Goal: Task Accomplishment & Management: Use online tool/utility

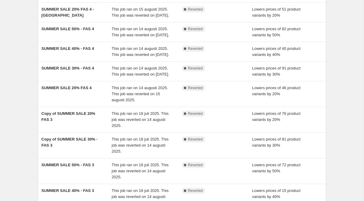
scroll to position [56, 0]
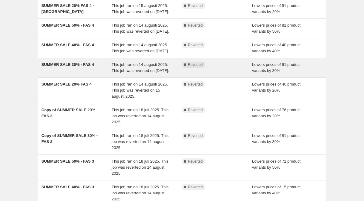
click at [66, 67] on span "SUMMER SALE 30% - FAS 4" at bounding box center [68, 64] width 52 height 5
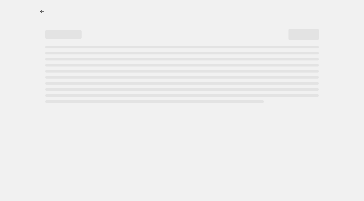
select select "percentage"
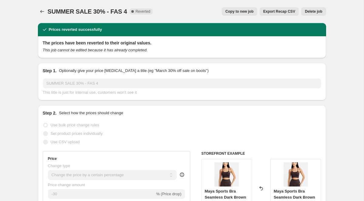
click at [241, 14] on span "Copy to new job" at bounding box center [239, 11] width 28 height 5
select select "percentage"
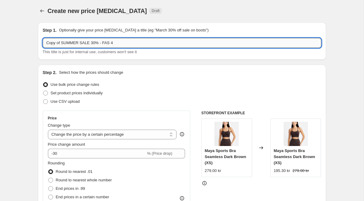
scroll to position [1, 0]
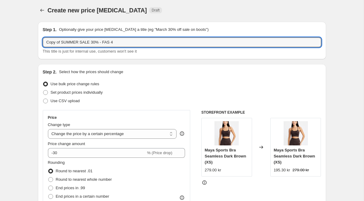
drag, startPoint x: 90, startPoint y: 44, endPoint x: 39, endPoint y: 43, distance: 51.2
click at [39, 43] on div "Step 1. Optionally give your price [MEDICAL_DATA] a title (eg "March 30% off sa…" at bounding box center [182, 41] width 288 height 38
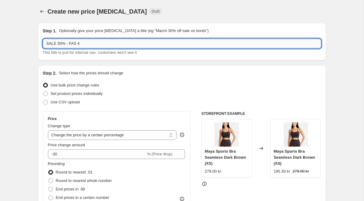
drag, startPoint x: 66, startPoint y: 44, endPoint x: 87, endPoint y: 45, distance: 20.6
click at [86, 45] on input "SALE 30% - FAS 4" at bounding box center [182, 44] width 278 height 10
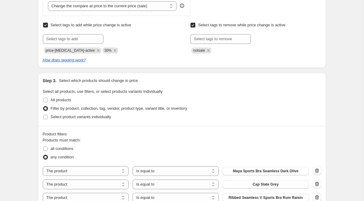
scroll to position [302, 0]
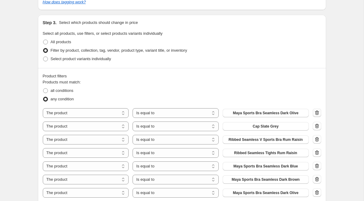
type input "SALE 30%"
click at [315, 115] on icon "button" at bounding box center [317, 113] width 6 height 6
click at [316, 114] on icon "button" at bounding box center [317, 113] width 6 height 6
click at [316, 114] on div at bounding box center [316, 113] width 8 height 9
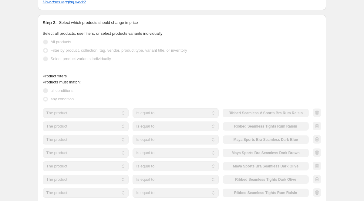
click at [316, 114] on div at bounding box center [316, 113] width 8 height 9
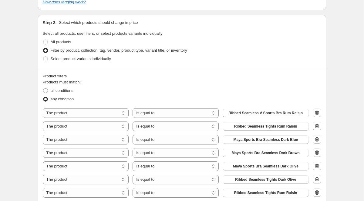
click at [316, 114] on icon "button" at bounding box center [317, 113] width 6 height 6
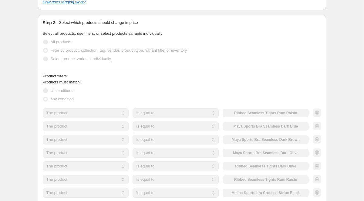
click at [316, 114] on div at bounding box center [316, 113] width 8 height 9
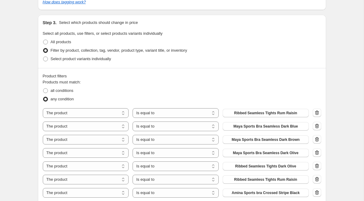
click at [316, 114] on icon "button" at bounding box center [317, 113] width 6 height 6
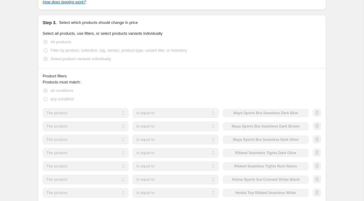
click at [316, 114] on div at bounding box center [316, 113] width 8 height 9
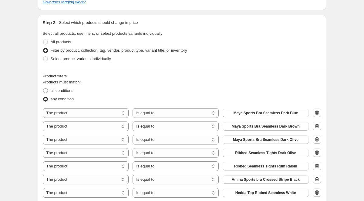
click at [316, 114] on icon "button" at bounding box center [317, 113] width 6 height 6
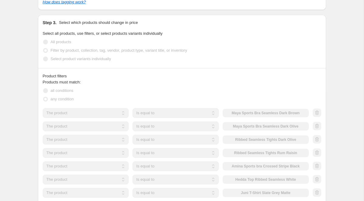
click at [316, 114] on div at bounding box center [316, 113] width 8 height 9
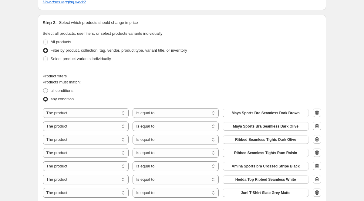
click at [316, 114] on icon "button" at bounding box center [317, 113] width 6 height 6
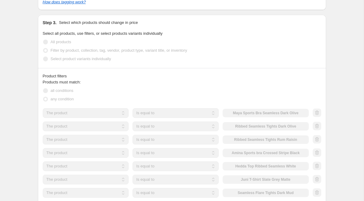
click at [316, 114] on div at bounding box center [316, 113] width 8 height 9
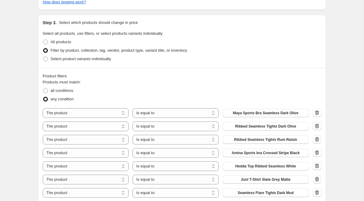
click at [316, 114] on icon "button" at bounding box center [317, 113] width 6 height 6
click at [316, 114] on div at bounding box center [316, 113] width 8 height 9
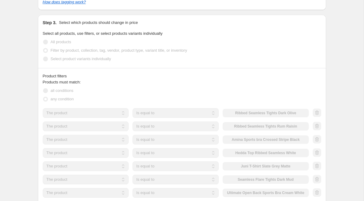
click at [316, 114] on div at bounding box center [316, 113] width 8 height 9
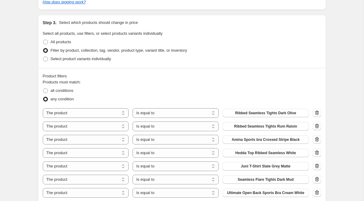
click at [316, 114] on icon "button" at bounding box center [317, 113] width 6 height 6
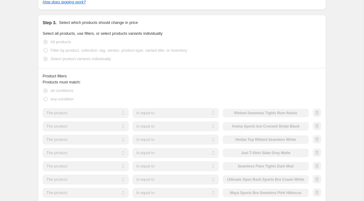
click at [316, 114] on div at bounding box center [316, 113] width 8 height 9
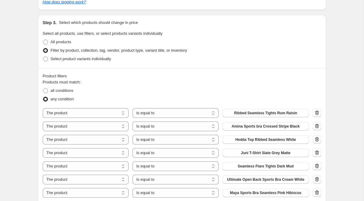
click at [316, 114] on icon "button" at bounding box center [317, 113] width 6 height 6
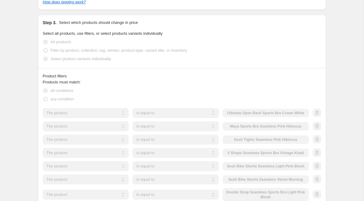
click at [316, 114] on div at bounding box center [316, 113] width 8 height 9
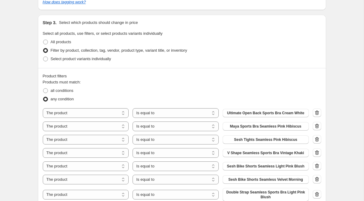
click at [316, 114] on icon "button" at bounding box center [317, 113] width 6 height 6
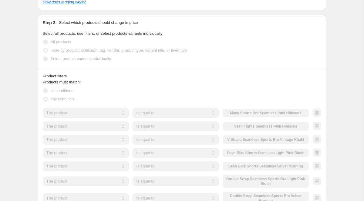
click at [316, 114] on div at bounding box center [316, 113] width 8 height 9
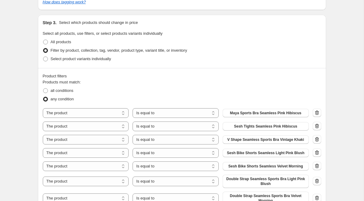
click at [316, 114] on icon "button" at bounding box center [317, 113] width 6 height 6
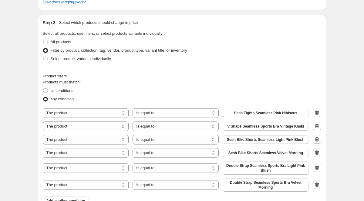
click at [316, 114] on icon "button" at bounding box center [317, 113] width 6 height 6
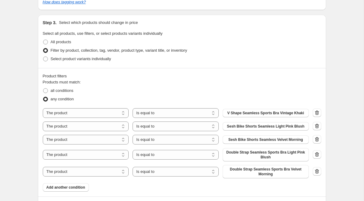
click at [316, 114] on icon "button" at bounding box center [317, 113] width 6 height 6
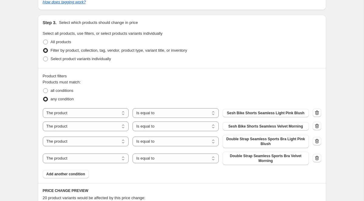
click at [316, 114] on icon "button" at bounding box center [317, 113] width 6 height 6
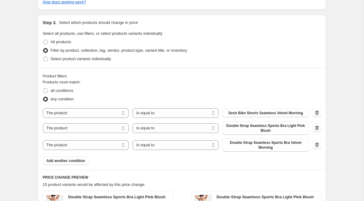
click at [316, 114] on icon "button" at bounding box center [317, 113] width 6 height 6
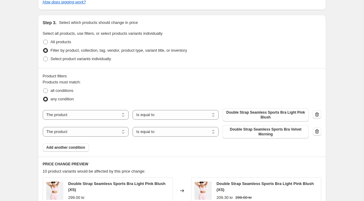
click at [316, 114] on icon "button" at bounding box center [317, 115] width 6 height 6
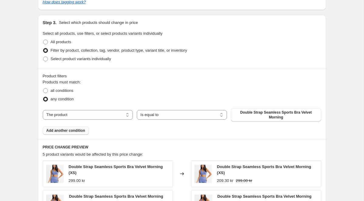
click at [74, 133] on button "Add another condition" at bounding box center [66, 131] width 46 height 8
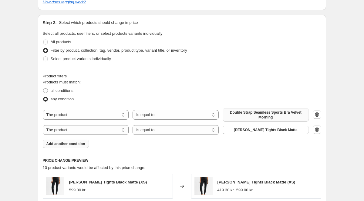
click at [240, 119] on span "Double Strap Seamless Sports Bra Velvet Morning" at bounding box center [265, 115] width 79 height 10
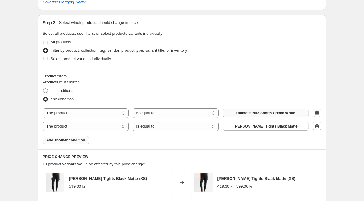
click at [315, 127] on icon "button" at bounding box center [317, 126] width 6 height 6
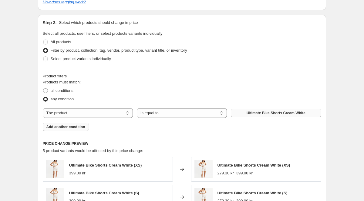
click at [84, 127] on span "Add another condition" at bounding box center [65, 127] width 39 height 5
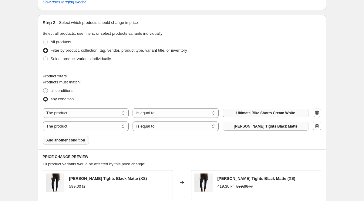
click at [262, 128] on span "[PERSON_NAME] Tights Black Matte" at bounding box center [266, 126] width 64 height 5
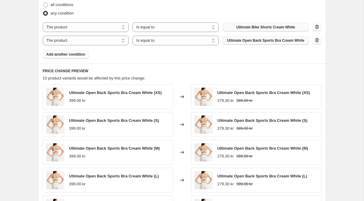
scroll to position [395, 0]
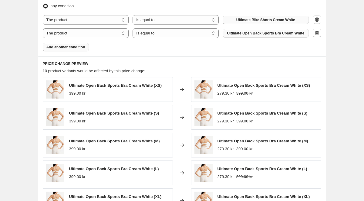
click at [78, 48] on span "Add another condition" at bounding box center [65, 47] width 39 height 5
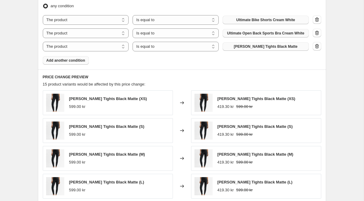
click at [280, 49] on button "[PERSON_NAME] Tights Black Matte" at bounding box center [265, 46] width 86 height 8
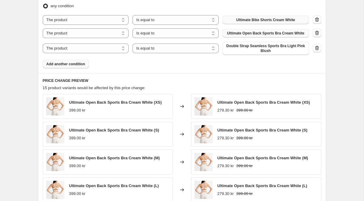
click at [83, 66] on span "Add another condition" at bounding box center [65, 64] width 39 height 5
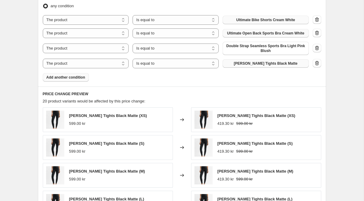
click at [244, 65] on span "[PERSON_NAME] Tights Black Matte" at bounding box center [266, 63] width 64 height 5
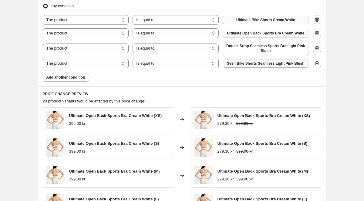
click at [85, 77] on span "Add another condition" at bounding box center [65, 77] width 39 height 5
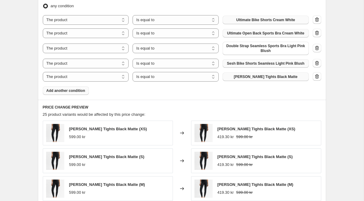
click at [255, 80] on button "[PERSON_NAME] Tights Black Matte" at bounding box center [265, 77] width 86 height 8
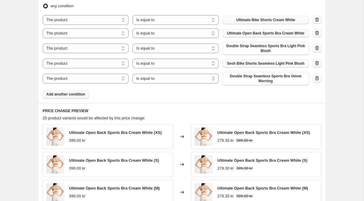
click at [61, 95] on span "Add another condition" at bounding box center [65, 94] width 39 height 5
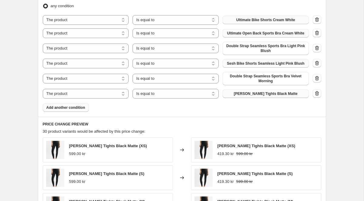
click at [258, 95] on span "[PERSON_NAME] Tights Black Matte" at bounding box center [266, 93] width 64 height 5
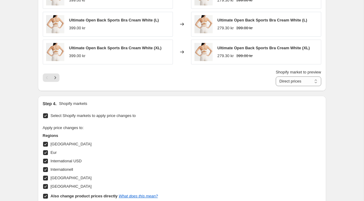
scroll to position [714, 0]
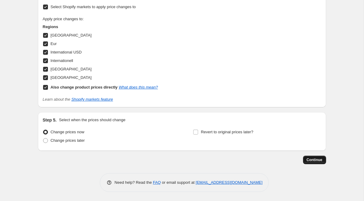
click at [316, 159] on span "Continue" at bounding box center [314, 160] width 16 height 5
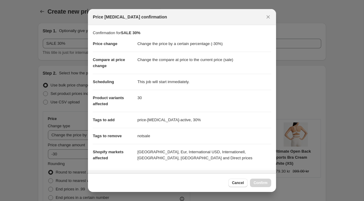
scroll to position [0, 0]
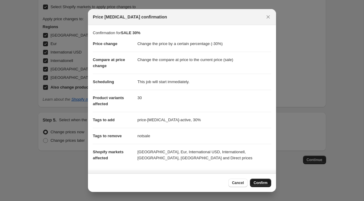
click at [259, 184] on span "Confirm" at bounding box center [260, 183] width 14 height 5
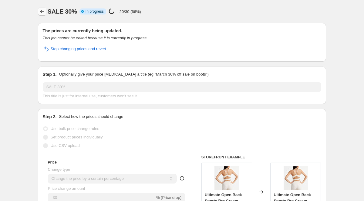
click at [40, 12] on icon "Price change jobs" at bounding box center [42, 11] width 4 height 3
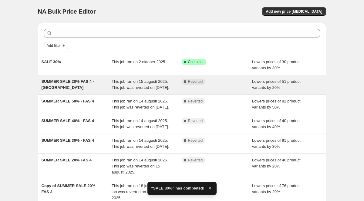
click at [93, 80] on span "SUMMER SALE 20% FAS 4 - [GEOGRAPHIC_DATA]" at bounding box center [68, 84] width 52 height 11
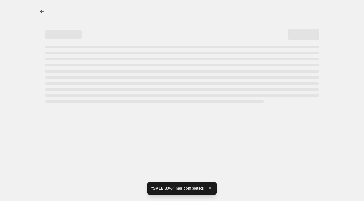
select select "percentage"
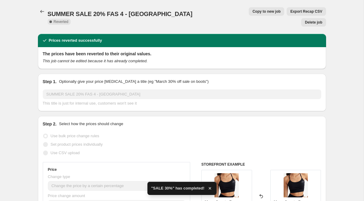
click at [252, 14] on span "Copy to new job" at bounding box center [266, 11] width 28 height 5
select select "percentage"
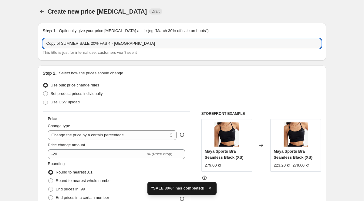
drag, startPoint x: 90, startPoint y: 44, endPoint x: 40, endPoint y: 45, distance: 50.0
click at [40, 45] on div "Step 1. Optionally give your price [MEDICAL_DATA] a title (eg "March 30% off sa…" at bounding box center [182, 42] width 288 height 38
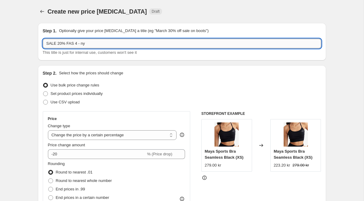
click at [67, 44] on input "SALE 20% FAS 4 - ny" at bounding box center [182, 44] width 278 height 10
drag, startPoint x: 67, startPoint y: 44, endPoint x: 96, endPoint y: 45, distance: 29.1
click at [96, 45] on input "SALE 20% FAS 4 - ny" at bounding box center [182, 44] width 278 height 10
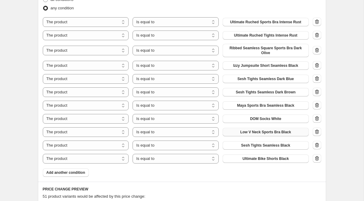
scroll to position [397, 0]
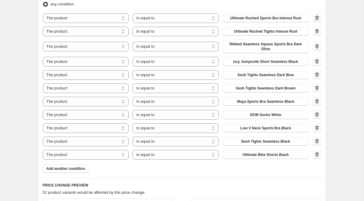
click at [318, 19] on icon "button" at bounding box center [317, 18] width 6 height 6
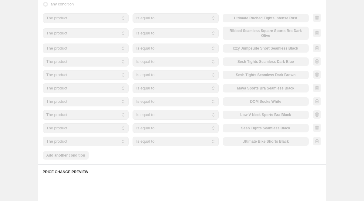
click at [318, 19] on div at bounding box center [316, 18] width 8 height 9
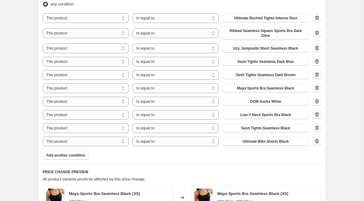
click at [317, 19] on icon "button" at bounding box center [317, 18] width 6 height 6
click at [317, 19] on div at bounding box center [316, 18] width 8 height 9
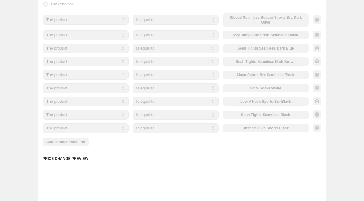
click at [317, 19] on div at bounding box center [316, 19] width 8 height 9
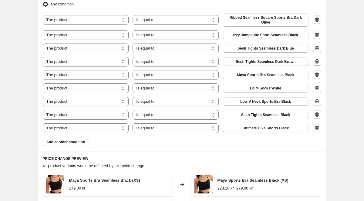
click at [316, 20] on icon "button" at bounding box center [317, 20] width 6 height 6
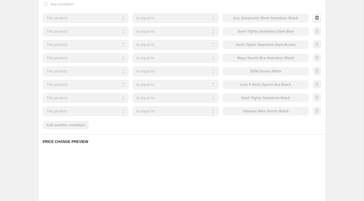
click at [316, 20] on div at bounding box center [316, 18] width 8 height 9
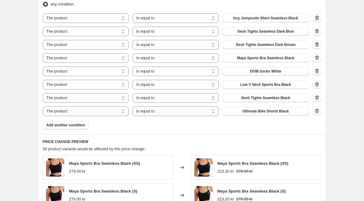
click at [316, 19] on icon "button" at bounding box center [317, 18] width 6 height 6
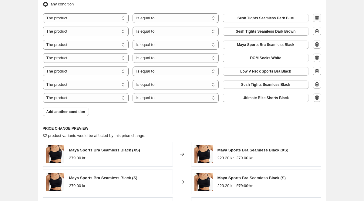
click at [316, 19] on icon "button" at bounding box center [317, 18] width 6 height 6
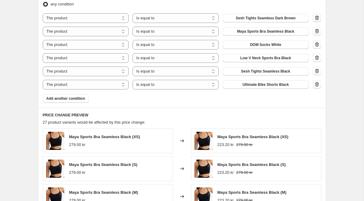
click at [316, 19] on icon "button" at bounding box center [317, 18] width 6 height 6
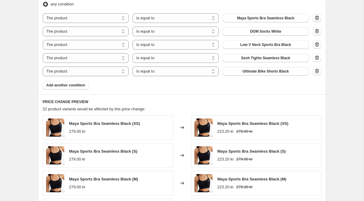
click at [317, 19] on icon "button" at bounding box center [317, 18] width 6 height 6
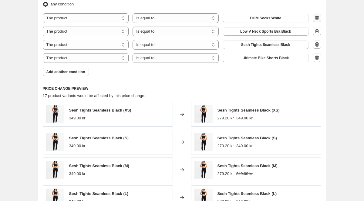
click at [317, 19] on icon "button" at bounding box center [317, 18] width 6 height 6
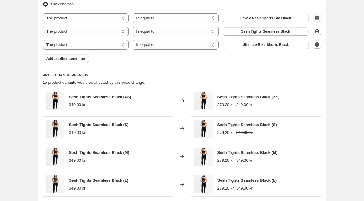
click at [317, 19] on icon "button" at bounding box center [317, 18] width 6 height 6
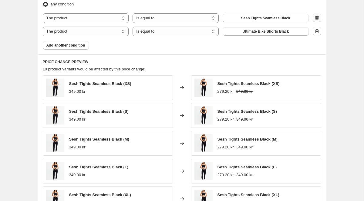
click at [317, 19] on icon "button" at bounding box center [317, 18] width 6 height 6
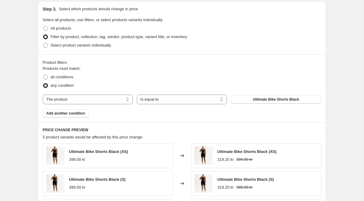
scroll to position [316, 0]
click at [257, 99] on span "Ultimate Bike Shorts Black" at bounding box center [275, 99] width 46 height 5
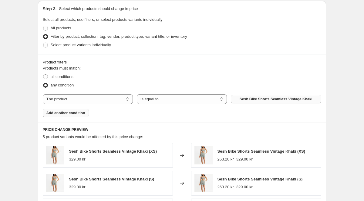
click at [68, 115] on span "Add another condition" at bounding box center [65, 113] width 39 height 5
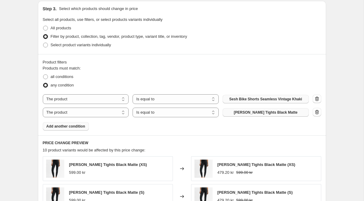
click at [263, 116] on button "[PERSON_NAME] Tights Black Matte" at bounding box center [265, 112] width 86 height 8
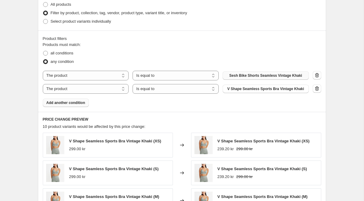
scroll to position [352, 0]
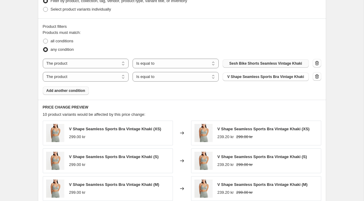
click at [68, 90] on span "Add another condition" at bounding box center [65, 90] width 39 height 5
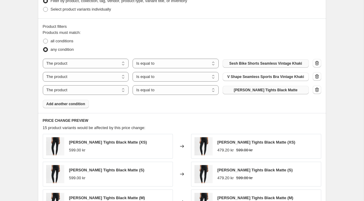
click at [230, 89] on button "[PERSON_NAME] Tights Black Matte" at bounding box center [265, 90] width 86 height 8
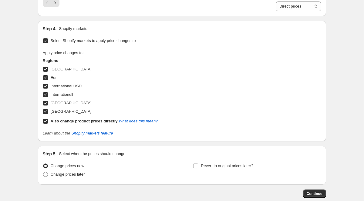
scroll to position [667, 0]
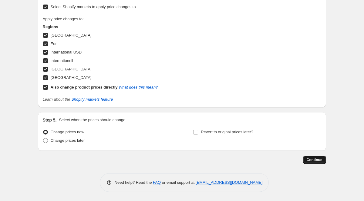
click at [312, 161] on span "Continue" at bounding box center [314, 160] width 16 height 5
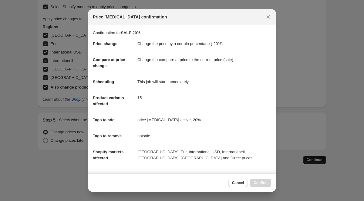
scroll to position [0, 0]
click at [265, 185] on span "Confirm" at bounding box center [260, 183] width 14 height 5
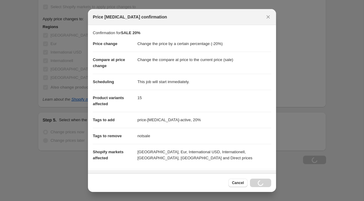
type input "SALE 20%"
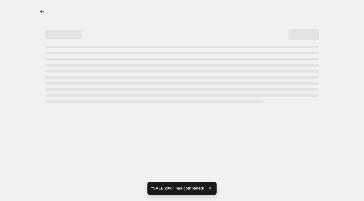
select select "percentage"
